Goal: Task Accomplishment & Management: Manage account settings

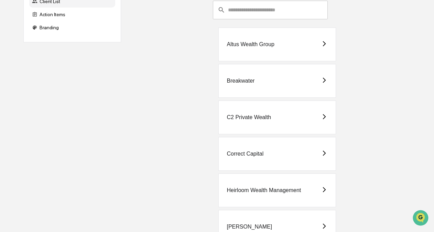
scroll to position [30, 0]
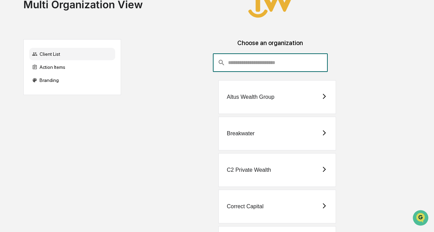
click at [248, 64] on input "consultant-dashboard__filter-organizations-search-bar" at bounding box center [278, 62] width 100 height 19
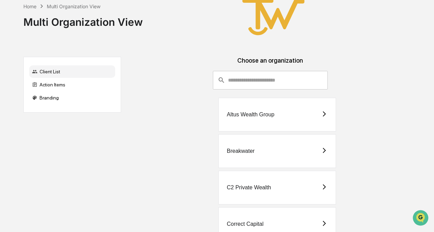
scroll to position [12, 0]
click at [239, 81] on input "consultant-dashboard__filter-organizations-search-bar" at bounding box center [278, 80] width 100 height 19
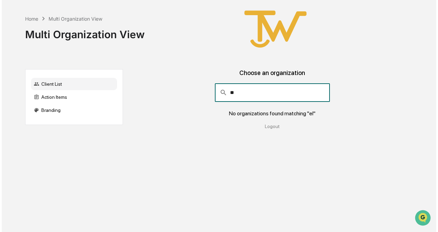
scroll to position [0, 0]
type input "**"
